Goal: Navigation & Orientation: Find specific page/section

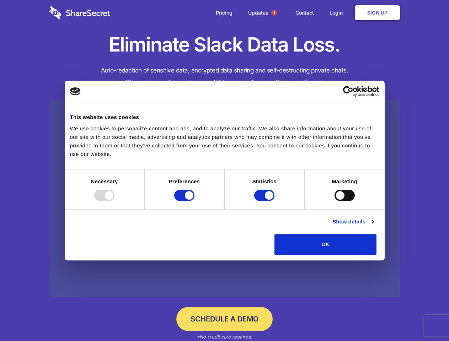
click at [115, 201] on div at bounding box center [104, 195] width 20 height 11
click at [195, 201] on input "Preferences" at bounding box center [184, 195] width 20 height 11
checkbox input "false"
click at [265, 201] on input "Statistics" at bounding box center [264, 195] width 20 height 11
checkbox input "false"
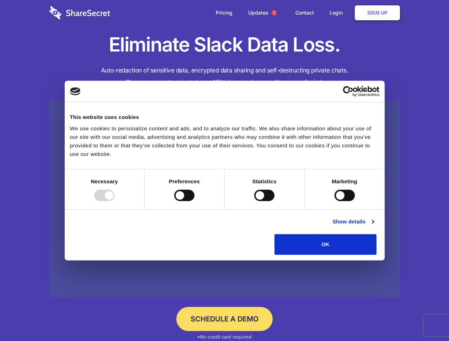
click at [335, 201] on input "Marketing" at bounding box center [345, 195] width 20 height 11
checkbox input "true"
click at [374, 226] on link "Show details" at bounding box center [353, 222] width 41 height 9
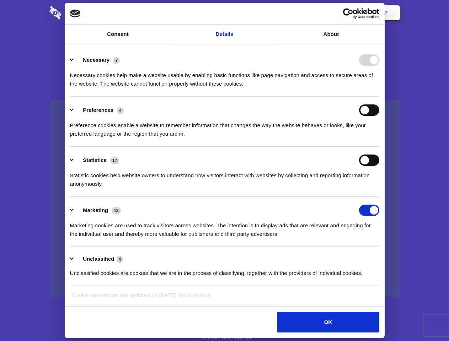
click at [380, 97] on li "Necessary 7 Necessary cookies help make a website usable by enabling basic func…" at bounding box center [224, 72] width 309 height 50
click at [274, 13] on span "1" at bounding box center [274, 13] width 6 height 6
